Goal: Information Seeking & Learning: Find specific fact

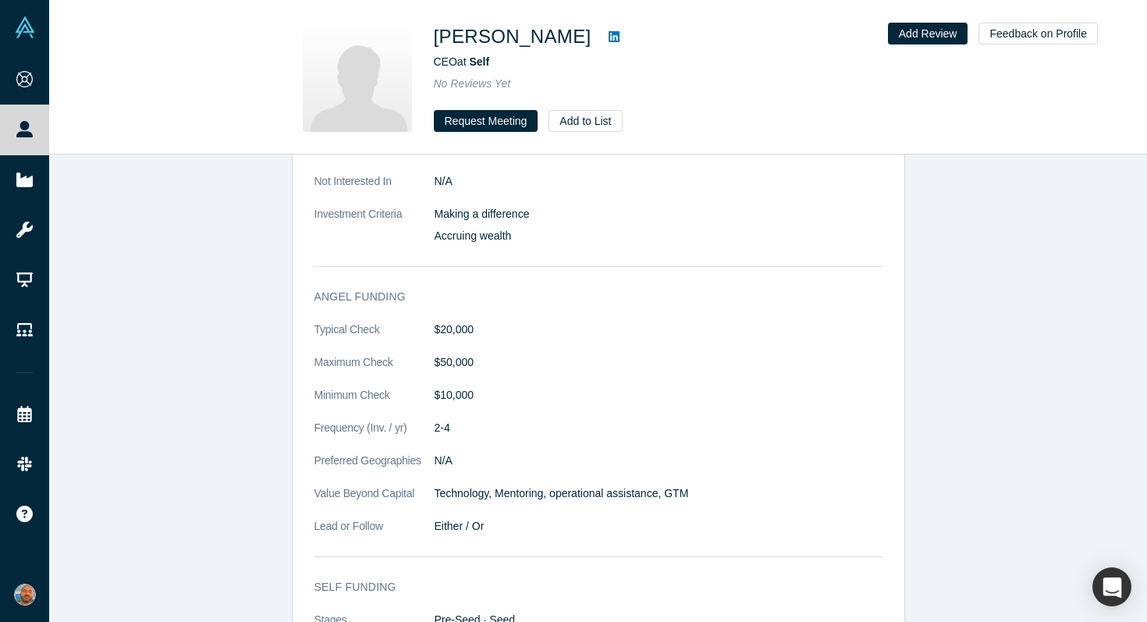
scroll to position [759, 0]
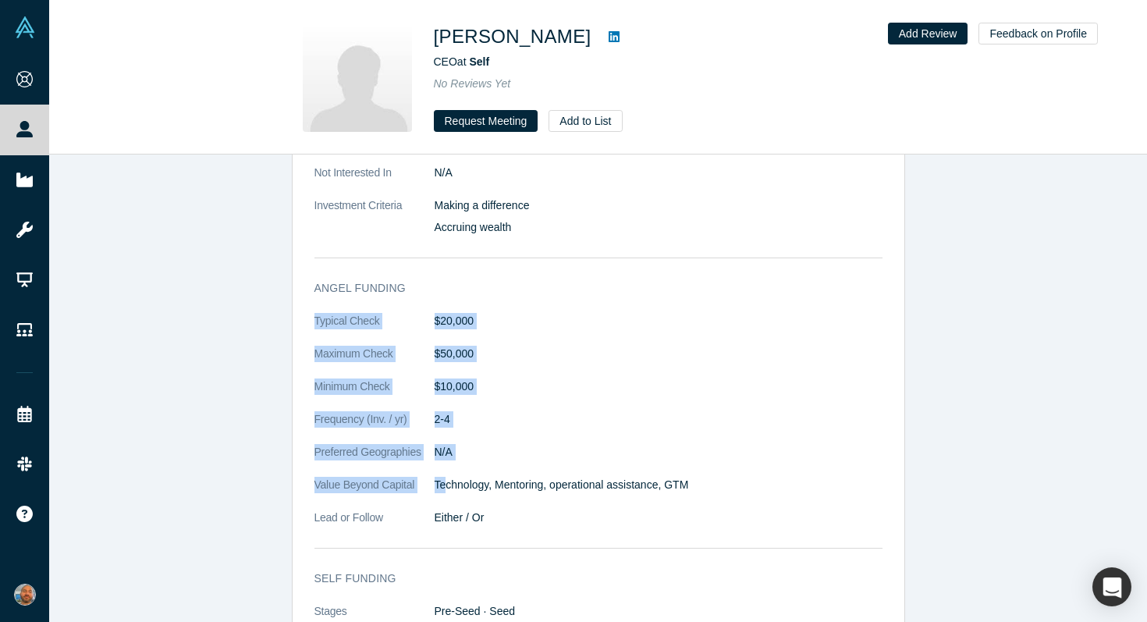
drag, startPoint x: 442, startPoint y: 480, endPoint x: 447, endPoint y: 293, distance: 187.3
click at [447, 293] on div "Angel Funding Typical Check $20,000 Maximum Check $50,000 Minimum Check $10,000…" at bounding box center [599, 414] width 612 height 290
click at [447, 300] on div "Angel Funding Typical Check $20,000 Maximum Check $50,000 Minimum Check $10,000…" at bounding box center [599, 414] width 612 height 290
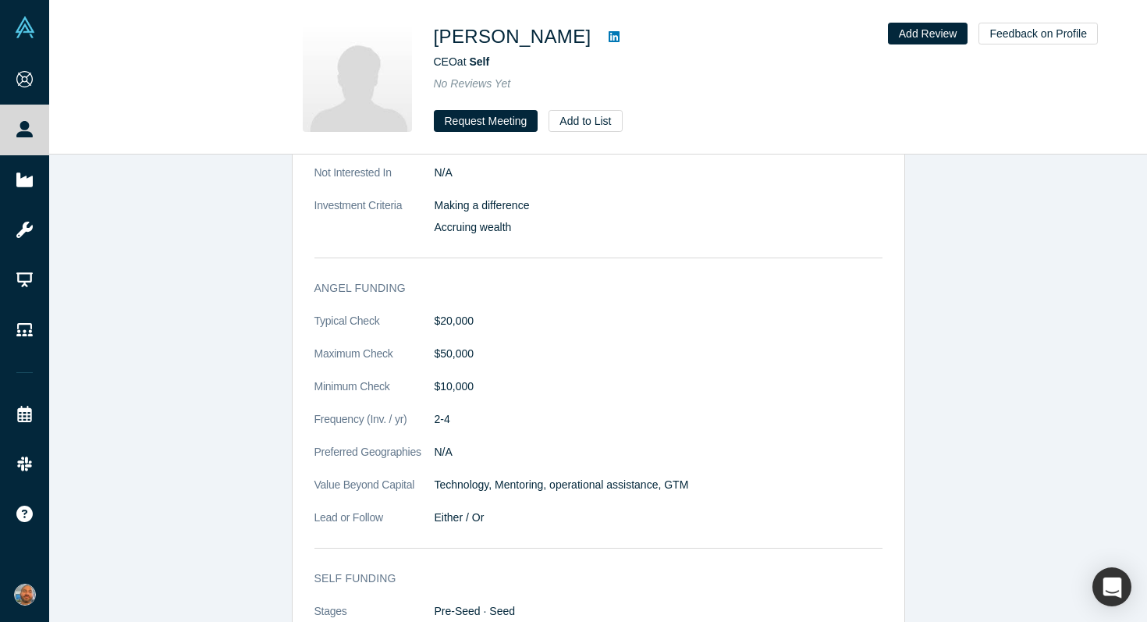
drag, startPoint x: 458, startPoint y: 360, endPoint x: 456, endPoint y: 385, distance: 25.0
click at [456, 385] on dl "Typical Check $20,000 Maximum Check $50,000 Minimum Check $10,000 Frequency (In…" at bounding box center [598, 427] width 568 height 229
click at [456, 385] on dd "$10,000" at bounding box center [658, 386] width 448 height 16
drag, startPoint x: 456, startPoint y: 387, endPoint x: 456, endPoint y: 310, distance: 76.4
click at [456, 310] on div "Angel Funding Typical Check $20,000 Maximum Check $50,000 Minimum Check $10,000…" at bounding box center [599, 414] width 612 height 290
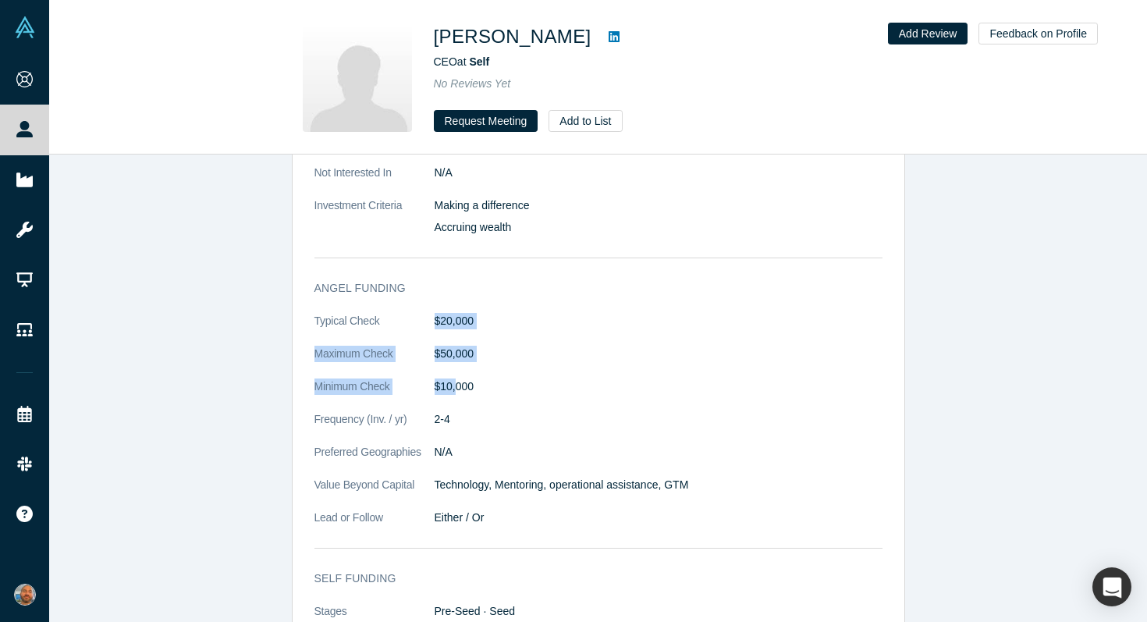
click at [456, 310] on div "Angel Funding Typical Check $20,000 Maximum Check $50,000 Minimum Check $10,000…" at bounding box center [599, 414] width 612 height 290
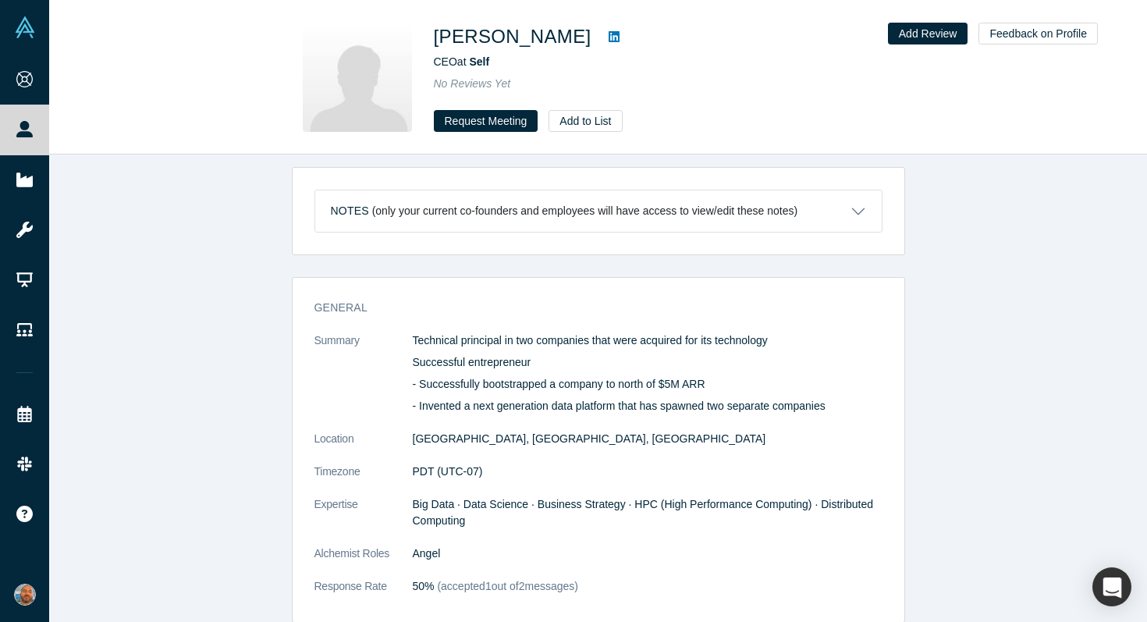
scroll to position [0, 0]
